Goal: Task Accomplishment & Management: Use online tool/utility

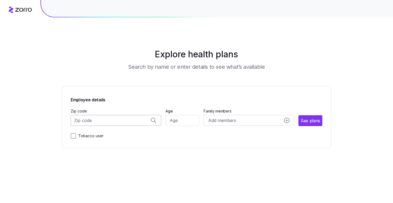
click at [116, 119] on input "Zip code" at bounding box center [116, 120] width 91 height 11
type input "2"
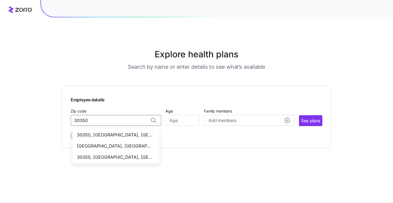
click at [129, 145] on span "[GEOGRAPHIC_DATA], [GEOGRAPHIC_DATA]" at bounding box center [115, 146] width 76 height 7
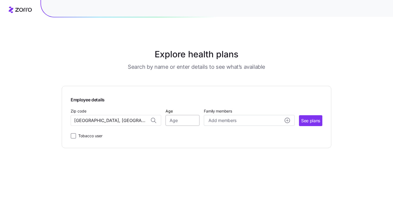
type input "30350, Fulton County, GA"
click at [185, 122] on input "Age" at bounding box center [183, 120] width 34 height 11
type input "40"
click at [304, 119] on span "See plans" at bounding box center [310, 121] width 19 height 7
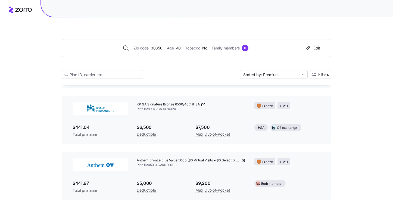
scroll to position [283, 0]
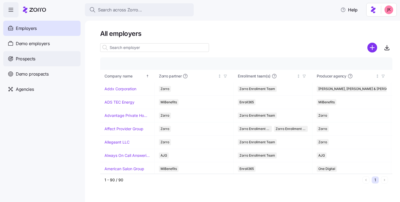
click at [35, 59] on span "Prospects" at bounding box center [26, 58] width 20 height 7
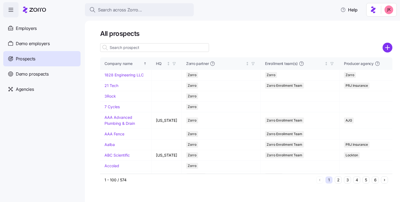
click at [137, 48] on input at bounding box center [154, 47] width 109 height 9
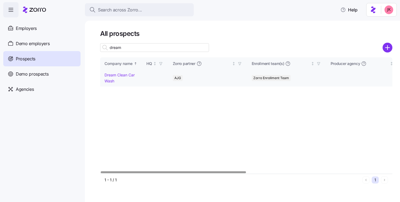
type input "dream"
click at [126, 75] on link "Dream Clean Car Wash" at bounding box center [119, 78] width 30 height 11
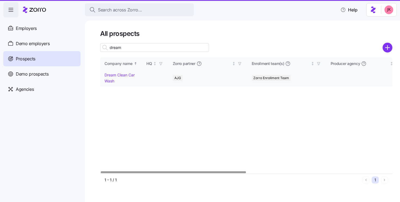
click at [128, 77] on link "Dream Clean Car Wash" at bounding box center [119, 78] width 30 height 11
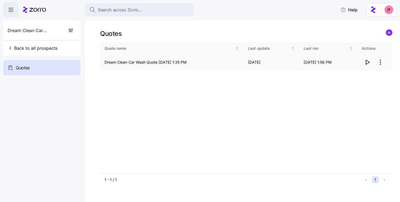
click at [371, 66] on span "button" at bounding box center [367, 62] width 10 height 10
click at [46, 50] on span "Back to all prospects" at bounding box center [33, 48] width 50 height 7
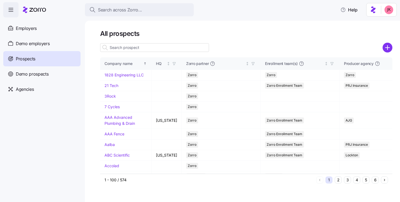
click at [119, 49] on input at bounding box center [154, 47] width 109 height 9
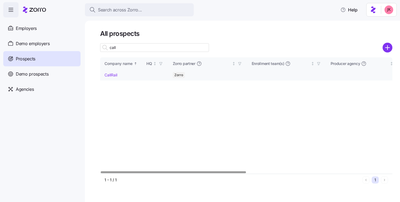
type input "call"
click at [107, 76] on link "CallRail" at bounding box center [110, 75] width 13 height 5
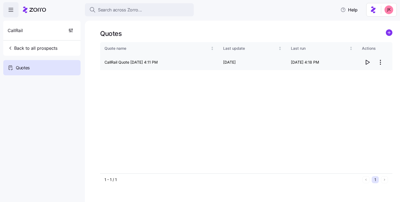
click at [366, 64] on icon "button" at bounding box center [368, 62] width 4 height 4
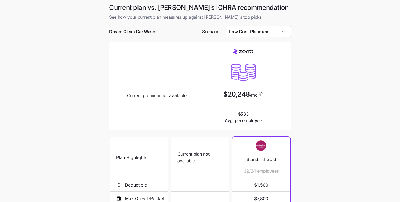
scroll to position [1, 0]
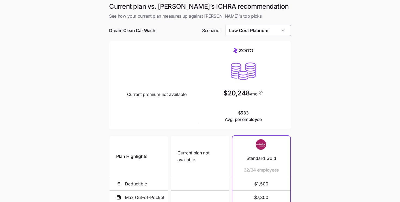
click at [251, 32] on input "Low Cost Platinum" at bounding box center [258, 30] width 66 height 11
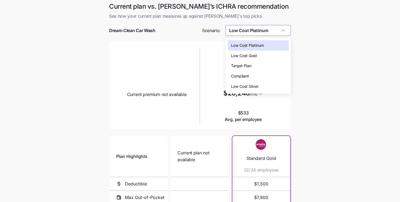
click at [252, 84] on span "Low Cost Silver" at bounding box center [244, 87] width 27 height 6
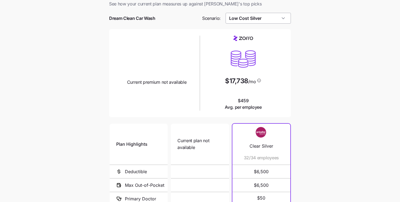
scroll to position [13, 0]
click at [251, 20] on input "Low Cost Silver" at bounding box center [258, 18] width 66 height 11
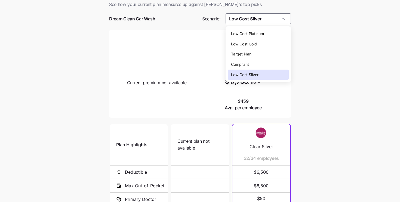
click at [249, 33] on span "Low Cost Platinum" at bounding box center [247, 34] width 33 height 6
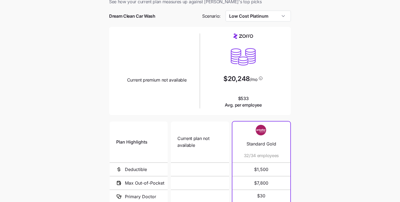
scroll to position [15, 0]
click at [249, 21] on input "Low Cost Platinum" at bounding box center [258, 16] width 66 height 11
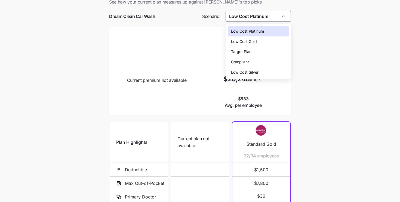
click at [253, 73] on span "Low Cost Silver" at bounding box center [244, 72] width 27 height 6
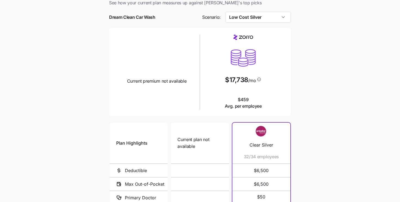
scroll to position [0, 0]
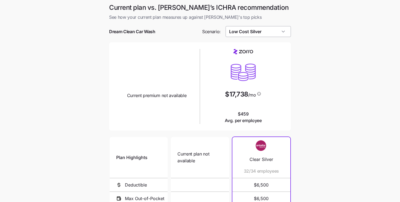
click at [262, 31] on input "Low Cost Silver" at bounding box center [258, 31] width 66 height 11
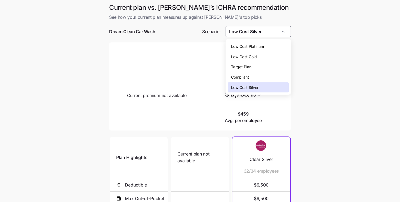
click at [255, 49] on span "Low Cost Platinum" at bounding box center [247, 47] width 33 height 6
type input "Low Cost Platinum"
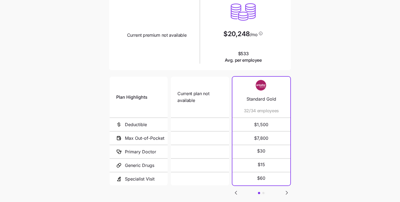
scroll to position [77, 0]
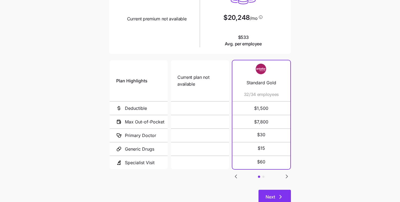
click at [276, 195] on span "Next" at bounding box center [274, 197] width 18 height 7
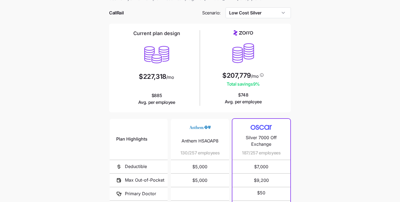
scroll to position [18, 0]
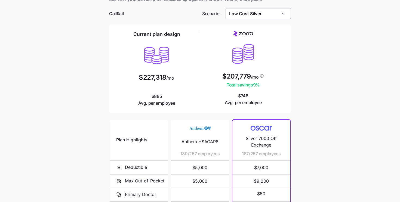
click at [255, 14] on input "Low Cost Silver" at bounding box center [258, 13] width 66 height 11
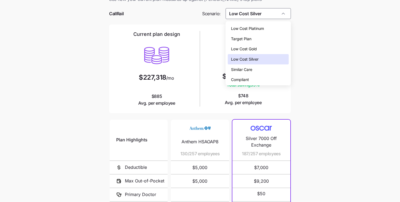
click at [250, 51] on span "Low Cost Gold" at bounding box center [244, 49] width 26 height 6
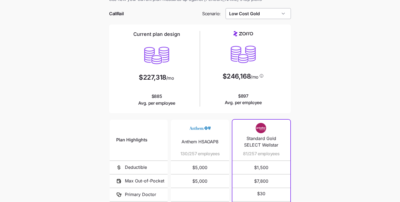
click at [248, 10] on input "Low Cost Gold" at bounding box center [258, 13] width 66 height 11
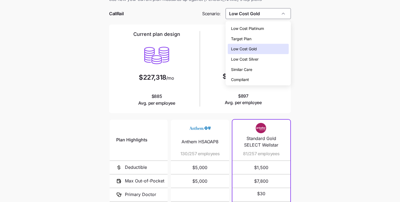
click at [243, 40] on span "Target Plan" at bounding box center [241, 39] width 20 height 6
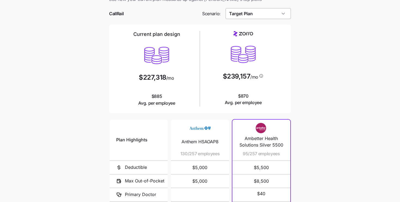
click at [248, 18] on input "Target Plan" at bounding box center [258, 13] width 66 height 11
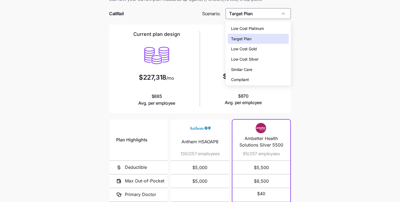
click at [243, 80] on span "Compliant" at bounding box center [240, 80] width 18 height 6
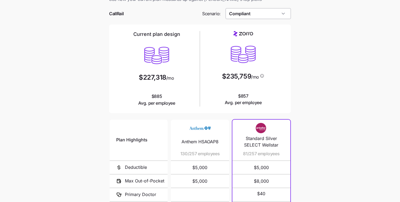
click at [254, 16] on input "Compliant" at bounding box center [258, 13] width 66 height 11
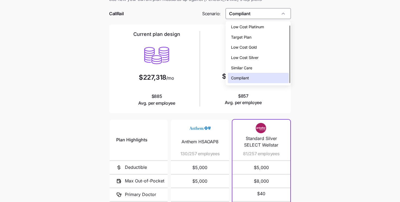
click at [248, 57] on span "Low Cost Silver" at bounding box center [244, 58] width 27 height 6
type input "Low Cost Silver"
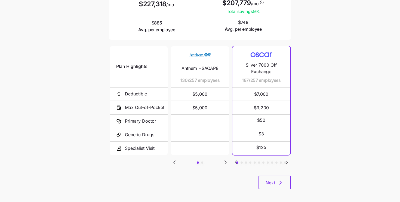
scroll to position [92, 0]
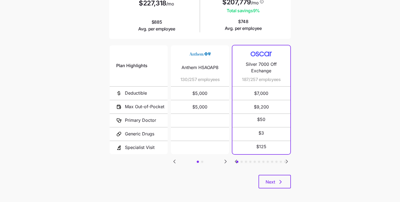
click at [202, 161] on button "button" at bounding box center [202, 162] width 2 height 2
click at [241, 161] on button "button" at bounding box center [241, 162] width 2 height 2
click at [246, 161] on button "button" at bounding box center [246, 162] width 2 height 2
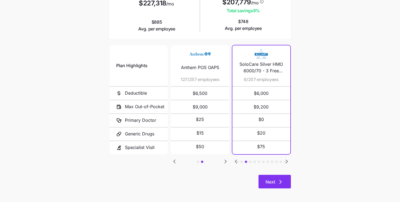
click at [285, 181] on button "Next" at bounding box center [274, 182] width 32 height 14
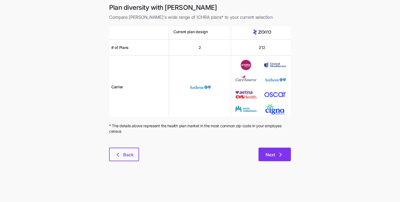
click at [275, 157] on span "Next" at bounding box center [274, 155] width 18 height 7
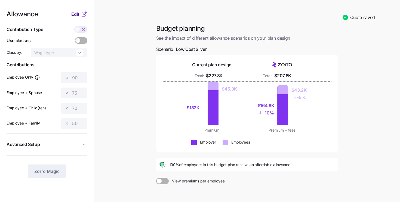
click at [78, 13] on span "Edit" at bounding box center [75, 14] width 8 height 7
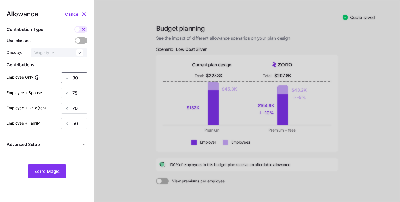
drag, startPoint x: 78, startPoint y: 78, endPoint x: 70, endPoint y: 78, distance: 7.9
click at [70, 78] on div "90" at bounding box center [74, 77] width 26 height 11
click at [50, 174] on span "Zorro Magic" at bounding box center [46, 171] width 25 height 7
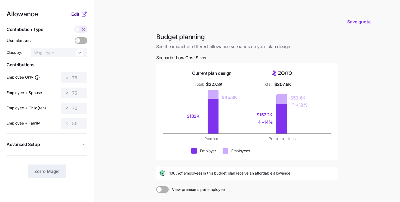
click at [78, 11] on span "Edit" at bounding box center [75, 14] width 8 height 7
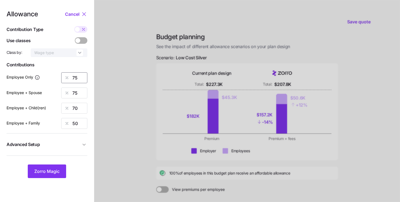
drag, startPoint x: 83, startPoint y: 80, endPoint x: 63, endPoint y: 76, distance: 21.1
click at [63, 76] on div "75" at bounding box center [74, 77] width 26 height 11
click at [50, 173] on span "Zorro Magic" at bounding box center [46, 171] width 25 height 7
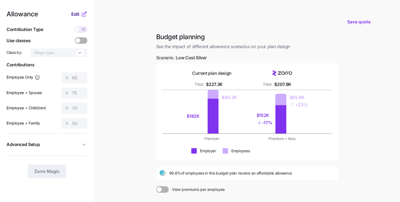
click at [76, 13] on span "Edit" at bounding box center [75, 14] width 8 height 7
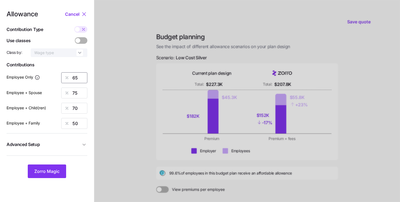
drag, startPoint x: 78, startPoint y: 78, endPoint x: 58, endPoint y: 69, distance: 21.6
click at [60, 69] on div "Allowance Cancel Contribution Type Use classes Class by: Wage type Contribution…" at bounding box center [47, 94] width 81 height 167
type input "90"
click at [50, 166] on button "Zorro Magic" at bounding box center [47, 172] width 38 height 14
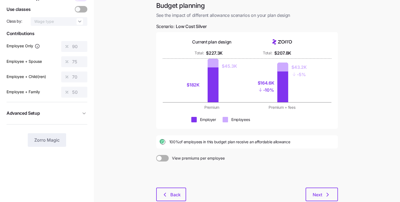
scroll to position [32, 0]
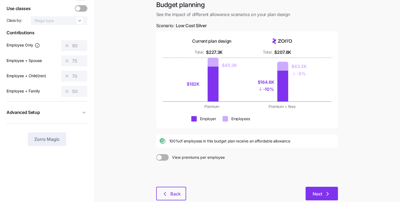
click at [321, 194] on span "Next" at bounding box center [318, 194] width 10 height 7
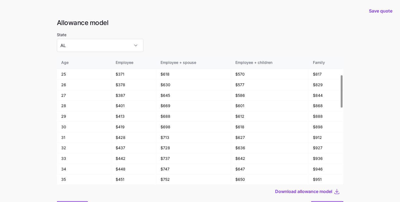
scroll to position [29, 0]
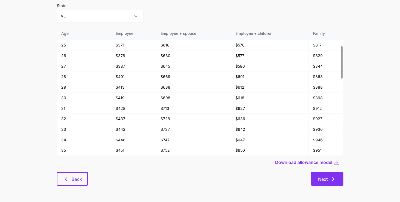
click at [339, 177] on button "Next" at bounding box center [327, 179] width 32 height 14
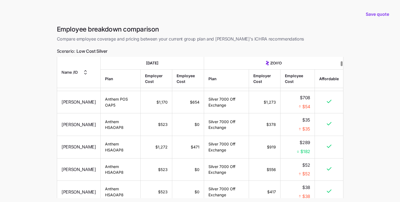
scroll to position [183, 0]
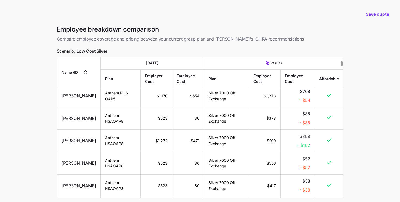
drag, startPoint x: 299, startPoint y: 149, endPoint x: 309, endPoint y: 149, distance: 10.1
click at [309, 149] on td "$289 $182" at bounding box center [297, 141] width 34 height 23
click at [305, 145] on span "$182" at bounding box center [305, 145] width 10 height 7
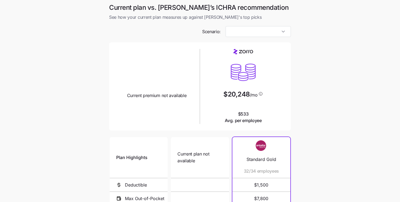
type input "Low Cost Platinum"
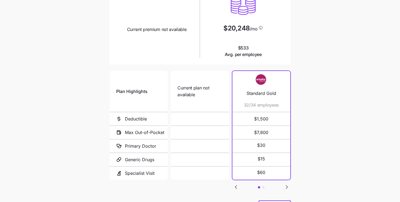
scroll to position [94, 0]
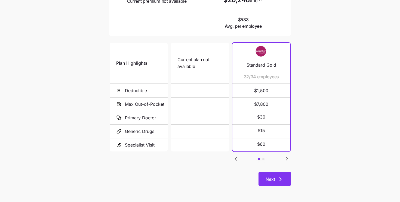
click at [280, 183] on button "Next" at bounding box center [274, 179] width 32 height 14
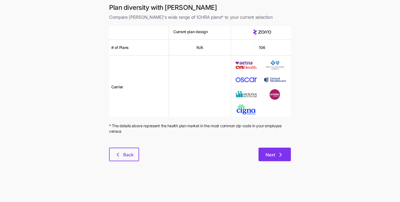
click at [279, 157] on icon "button" at bounding box center [280, 155] width 7 height 7
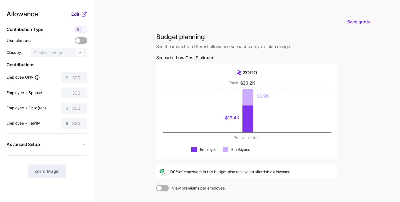
click at [78, 15] on span "Edit" at bounding box center [75, 14] width 8 height 7
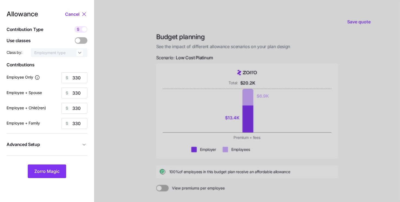
click at [79, 30] on icon at bounding box center [78, 29] width 4 height 4
click at [74, 26] on input "checkbox" at bounding box center [74, 26] width 0 height 0
type input "62"
type input "31"
type input "34"
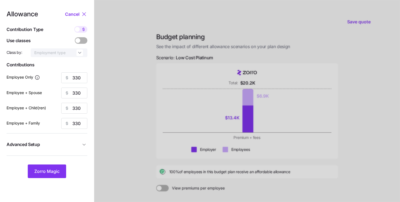
type input "22"
click at [169, 173] on div at bounding box center [247, 133] width 306 height 266
click at [171, 173] on div at bounding box center [247, 133] width 306 height 266
click at [174, 172] on div at bounding box center [247, 133] width 306 height 266
click at [75, 14] on span "Cancel" at bounding box center [72, 14] width 14 height 7
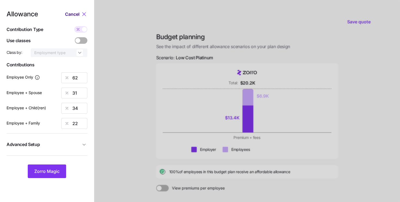
type input "330"
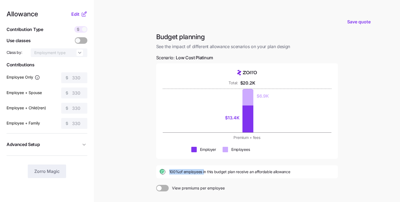
drag, startPoint x: 169, startPoint y: 171, endPoint x: 204, endPoint y: 171, distance: 35.1
click at [204, 171] on span "100% of employees in this budget plan receive an affordable allowance" at bounding box center [229, 171] width 121 height 5
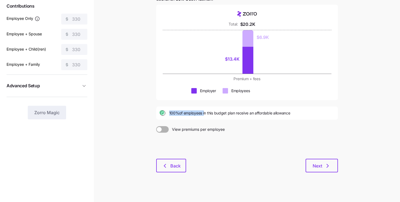
scroll to position [59, 0]
click at [316, 168] on span "Next" at bounding box center [318, 165] width 10 height 7
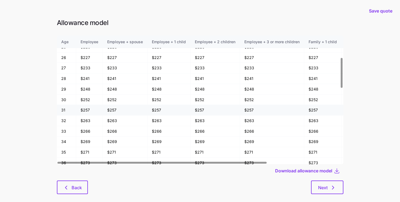
scroll to position [402, 0]
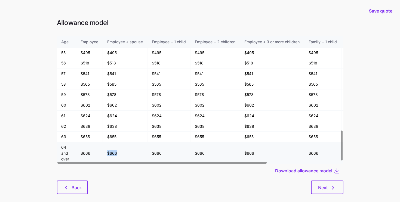
drag, startPoint x: 118, startPoint y: 155, endPoint x: 107, endPoint y: 155, distance: 10.9
click at [107, 155] on td "$666" at bounding box center [125, 153] width 45 height 22
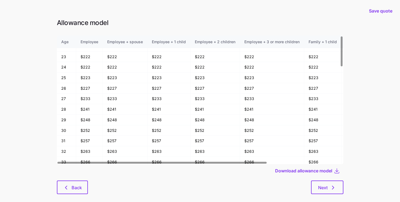
scroll to position [0, 0]
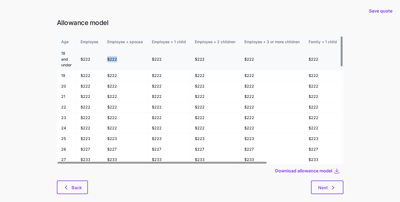
drag, startPoint x: 119, startPoint y: 59, endPoint x: 97, endPoint y: 59, distance: 21.8
click at [98, 59] on tr "18 and under $222 $222 $222 $222 $222 $222 $222 $222" at bounding box center [250, 59] width 387 height 22
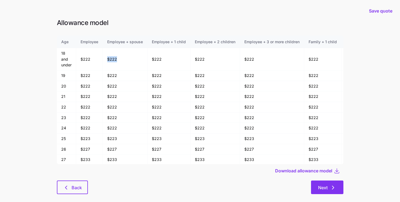
click at [329, 194] on button "Next" at bounding box center [327, 188] width 32 height 14
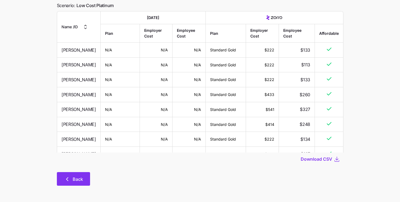
click at [81, 177] on span "Back" at bounding box center [78, 179] width 10 height 7
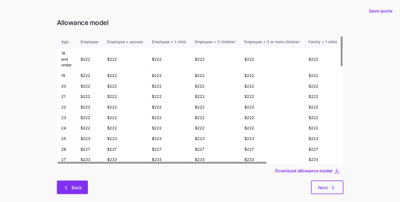
click at [75, 186] on span "Back" at bounding box center [77, 187] width 10 height 7
